Goal: Navigation & Orientation: Find specific page/section

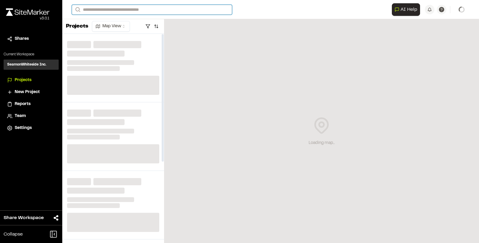
click at [135, 10] on input "Search" at bounding box center [152, 10] width 160 height 10
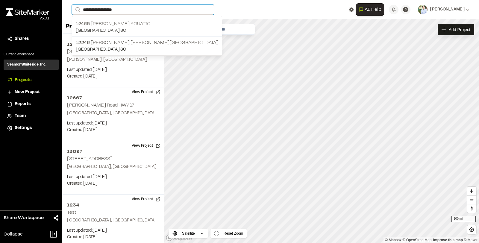
type input "**********"
click at [104, 25] on p "12465 [PERSON_NAME] Aquatic" at bounding box center [147, 23] width 142 height 7
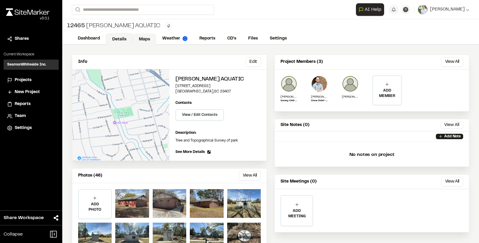
click at [149, 39] on link "Maps" at bounding box center [145, 39] width 24 height 11
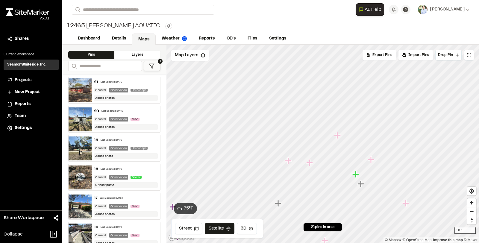
click at [337, 136] on icon "Map marker" at bounding box center [337, 135] width 7 height 7
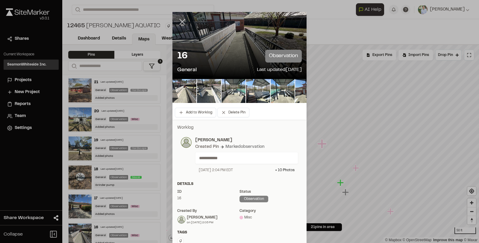
click at [178, 22] on icon at bounding box center [182, 22] width 10 height 10
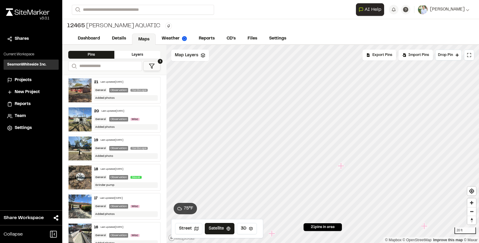
click at [303, 23] on div "**********" at bounding box center [270, 121] width 417 height 243
drag, startPoint x: 319, startPoint y: 14, endPoint x: 323, endPoint y: 43, distance: 29.2
click at [320, 16] on div "**********" at bounding box center [270, 9] width 397 height 19
click at [117, 39] on link "Details" at bounding box center [119, 39] width 27 height 11
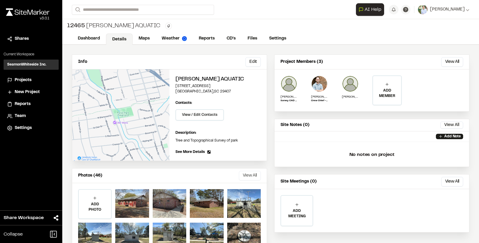
click at [243, 176] on button "View All" at bounding box center [250, 176] width 22 height 10
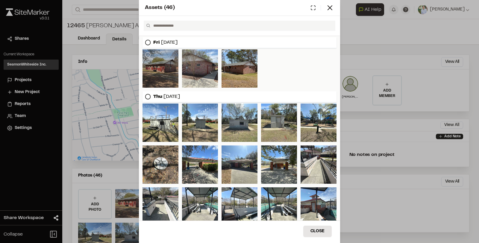
click at [163, 77] on div at bounding box center [160, 68] width 36 height 38
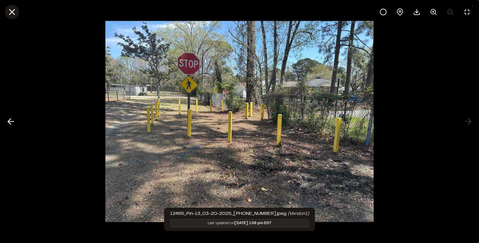
click at [16, 10] on icon at bounding box center [12, 12] width 10 height 10
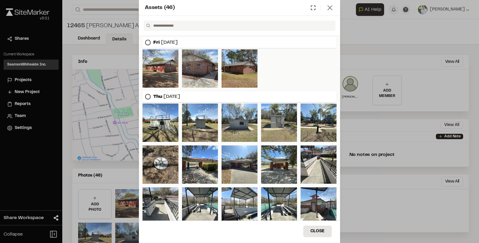
click at [326, 7] on icon at bounding box center [330, 8] width 8 height 8
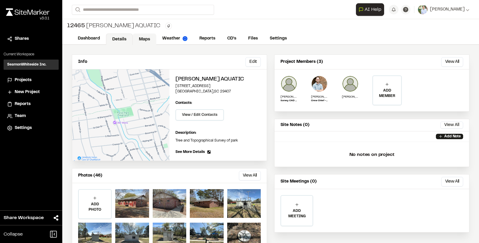
click at [145, 39] on link "Maps" at bounding box center [145, 39] width 24 height 11
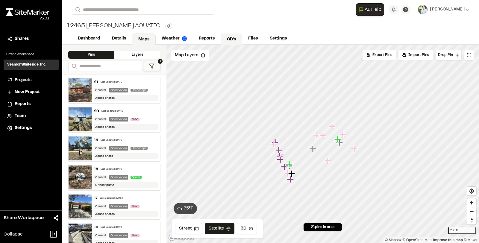
click at [234, 40] on link "CD's" at bounding box center [232, 39] width 22 height 11
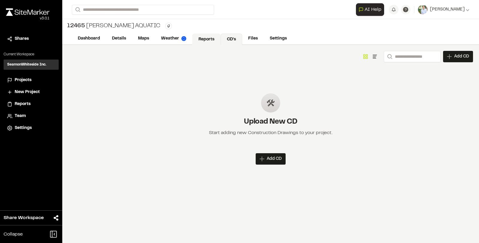
click at [201, 39] on link "Reports" at bounding box center [206, 39] width 28 height 11
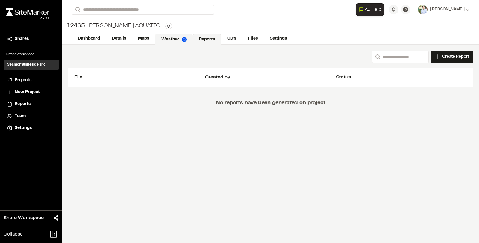
click at [177, 39] on link "Weather" at bounding box center [174, 39] width 38 height 11
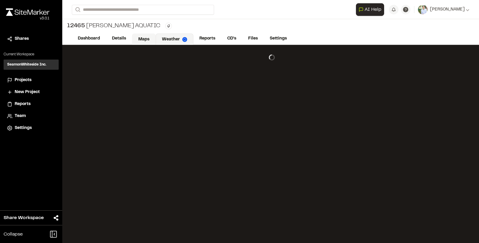
click at [144, 39] on link "Maps" at bounding box center [144, 39] width 24 height 11
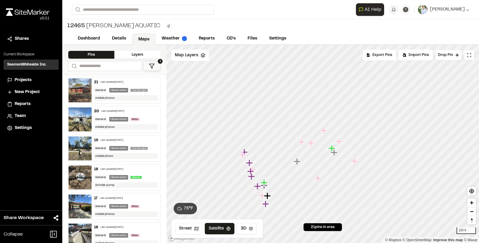
click at [323, 131] on icon "Map marker" at bounding box center [323, 130] width 7 height 7
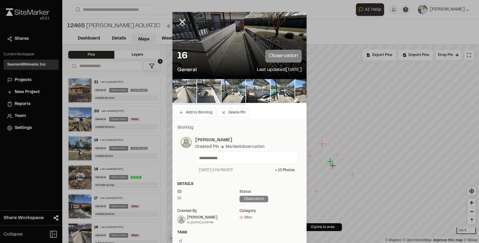
click at [185, 94] on img at bounding box center [184, 91] width 24 height 24
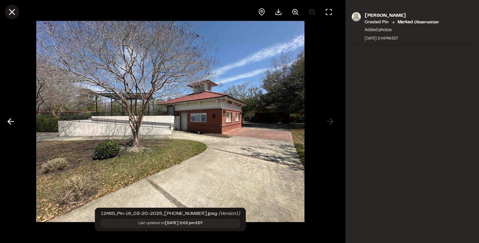
click at [15, 13] on icon at bounding box center [12, 12] width 10 height 10
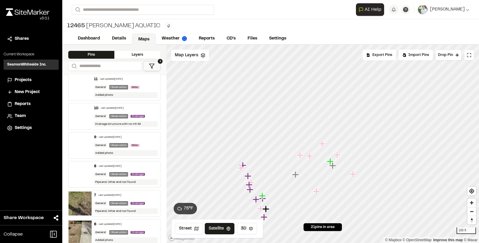
scroll to position [280, 0]
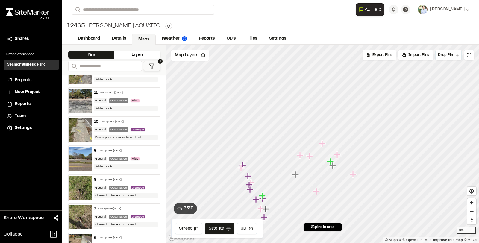
click at [77, 125] on img at bounding box center [80, 130] width 23 height 24
click at [77, 154] on img at bounding box center [80, 159] width 23 height 24
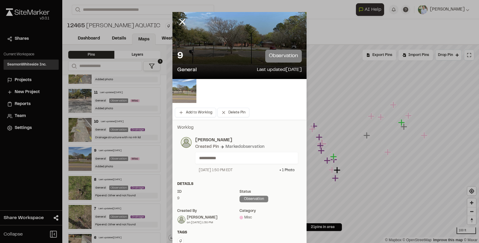
click at [181, 95] on img at bounding box center [184, 91] width 24 height 24
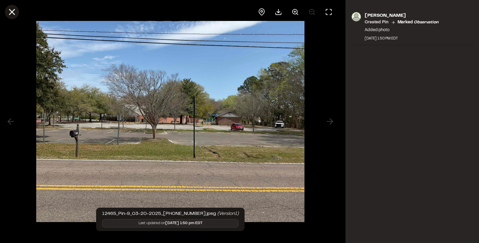
click at [9, 13] on icon at bounding box center [12, 12] width 10 height 10
